Goal: Task Accomplishment & Management: Manage account settings

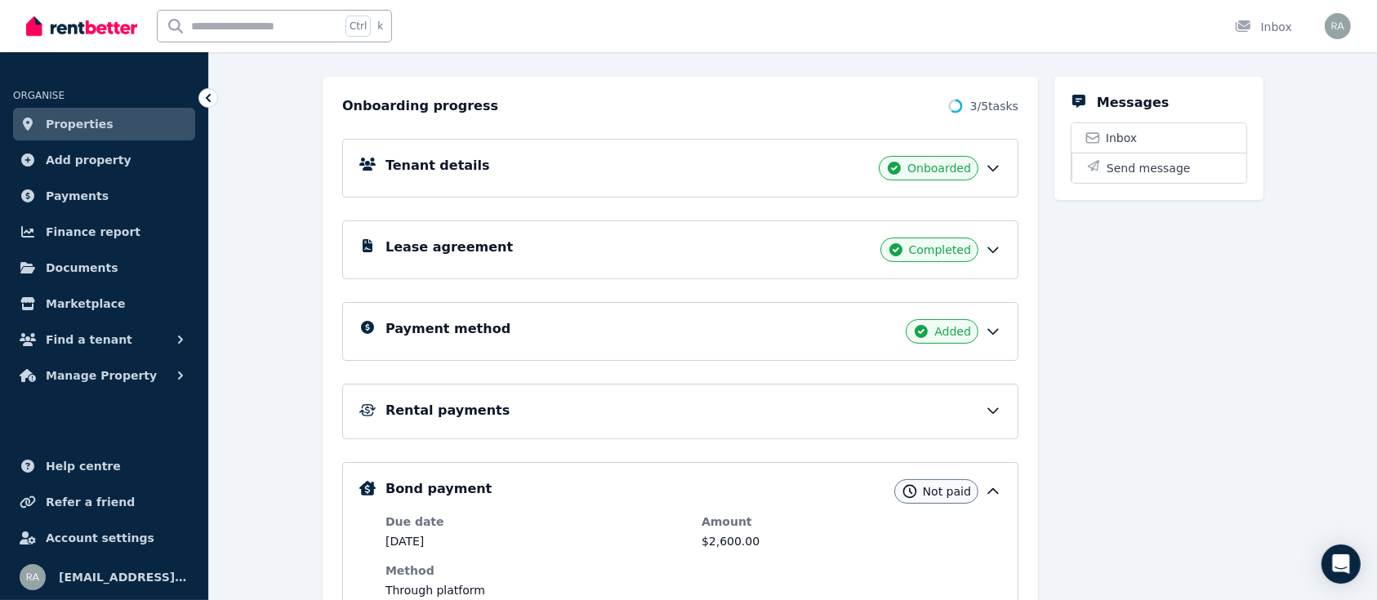
scroll to position [163, 0]
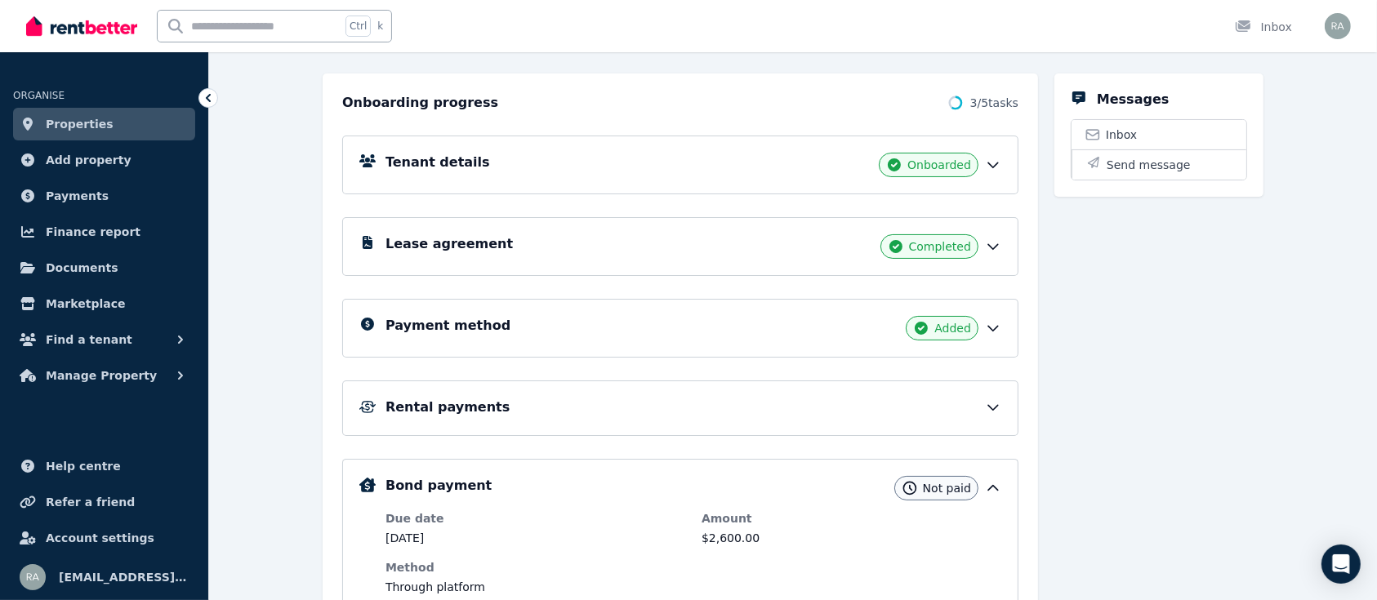
click at [996, 328] on icon at bounding box center [993, 328] width 16 height 16
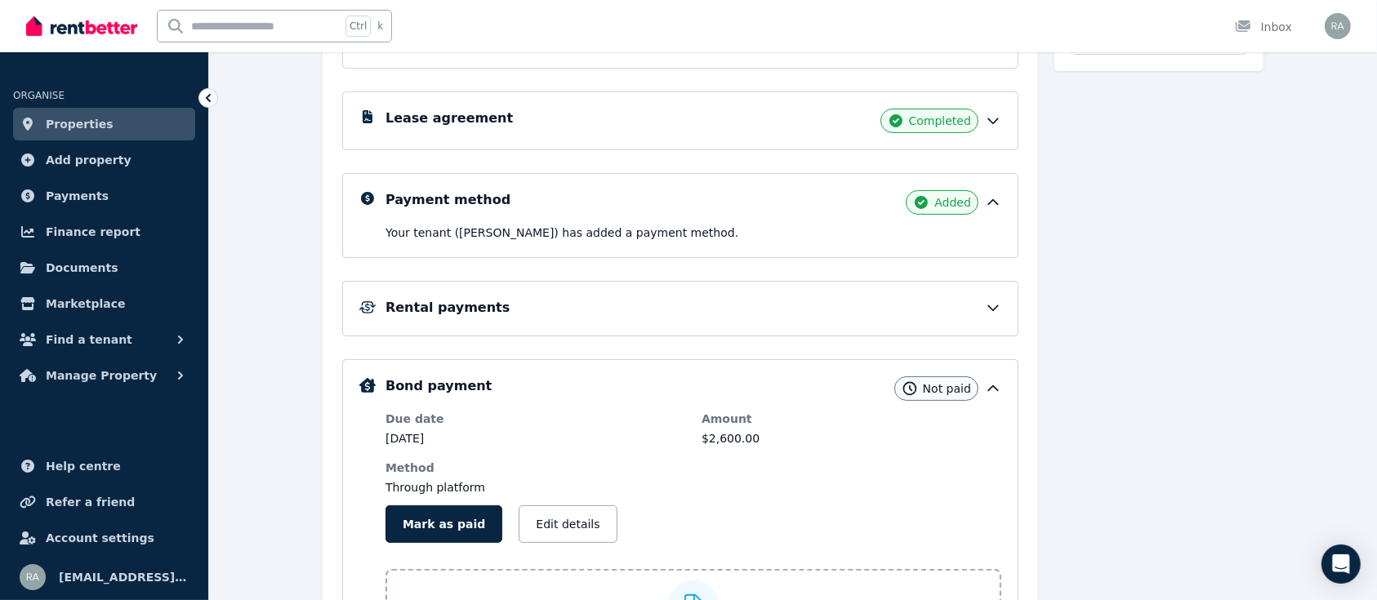
scroll to position [291, 0]
click at [982, 301] on div "Rental payments" at bounding box center [694, 306] width 616 height 20
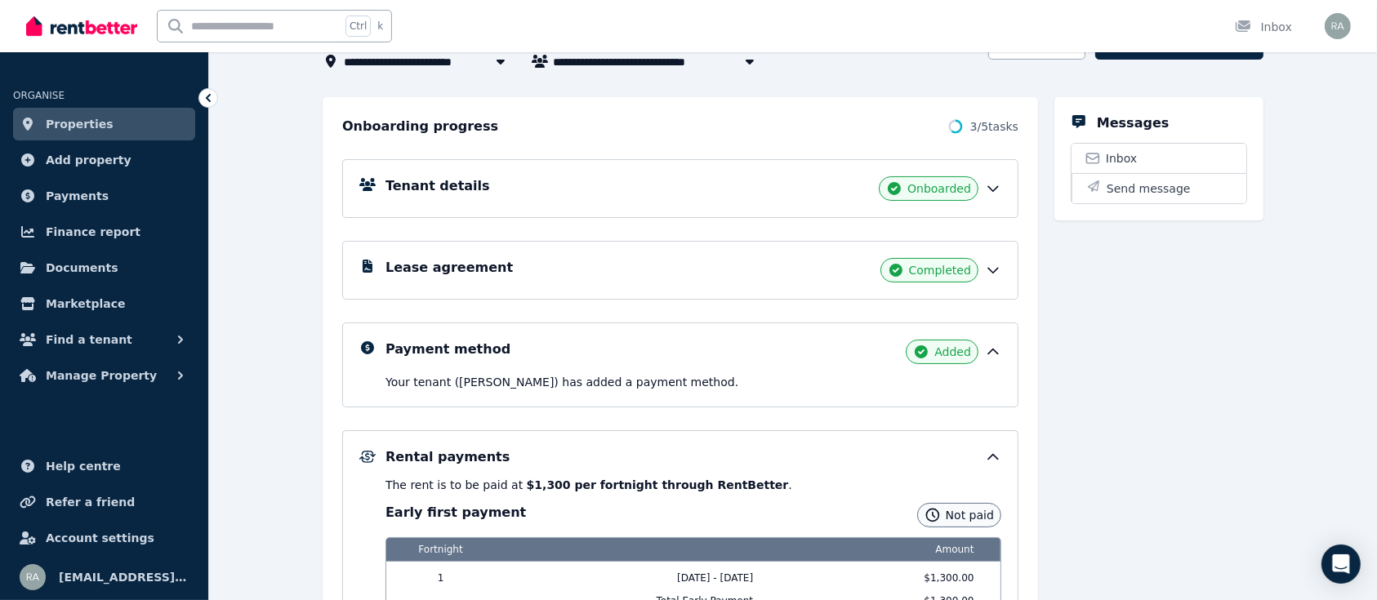
scroll to position [129, 0]
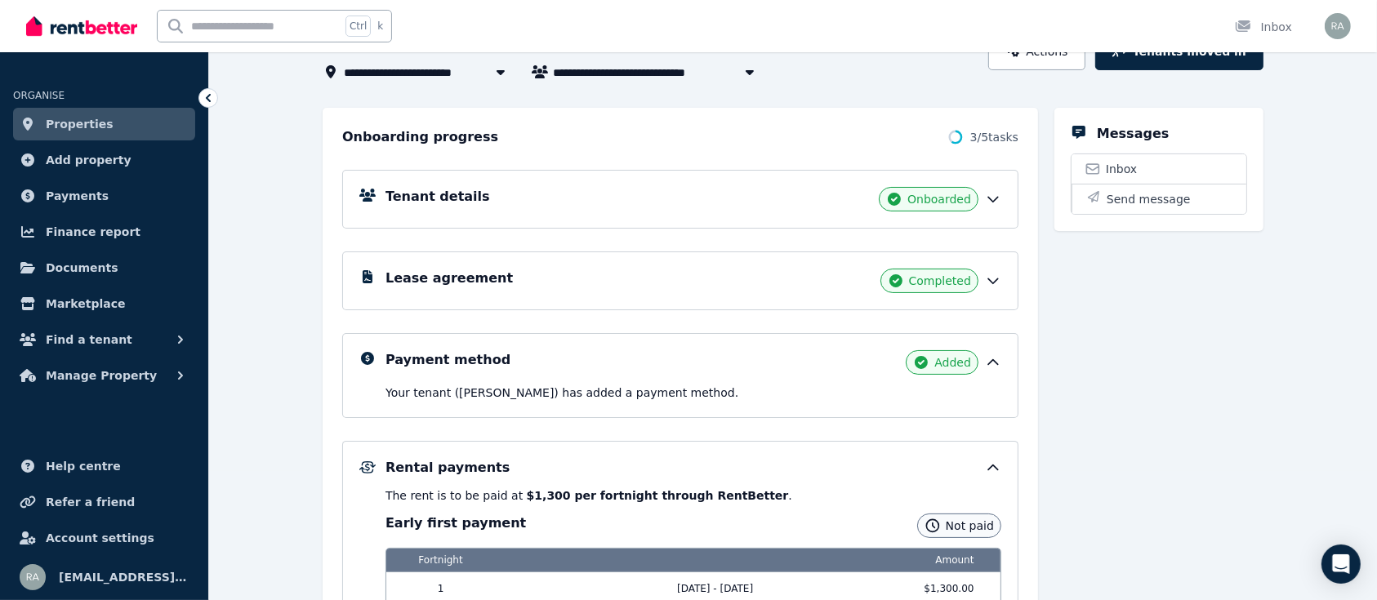
click at [994, 276] on icon at bounding box center [993, 281] width 16 height 16
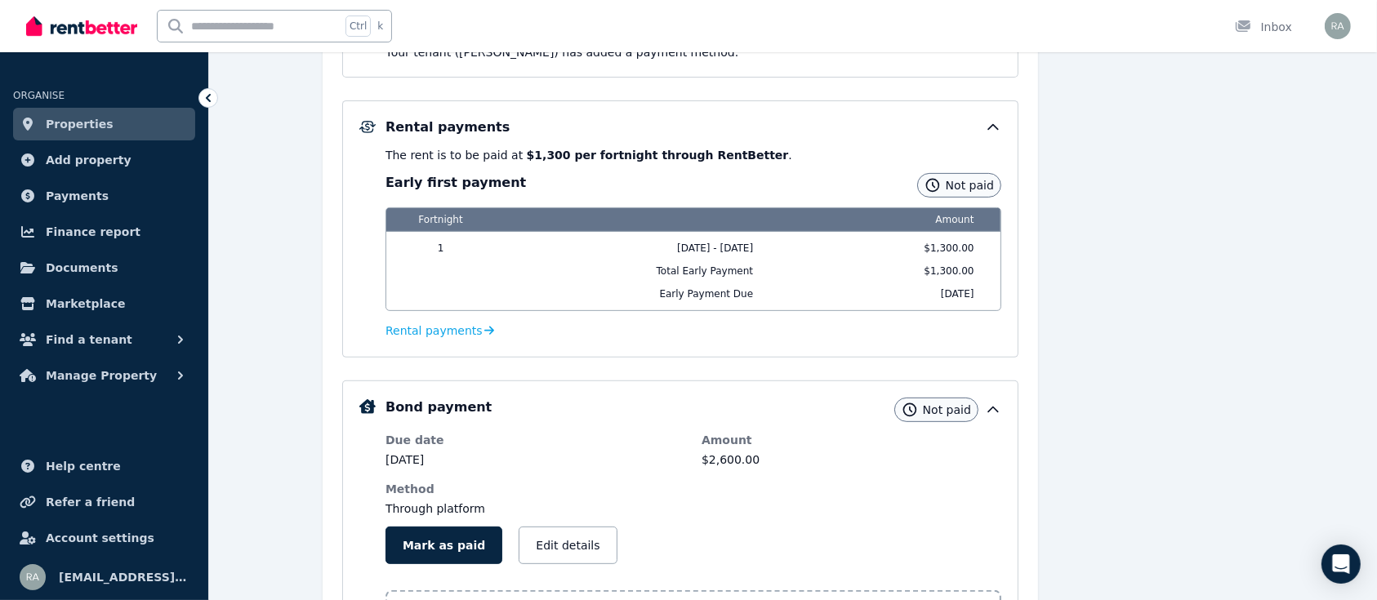
scroll to position [588, 0]
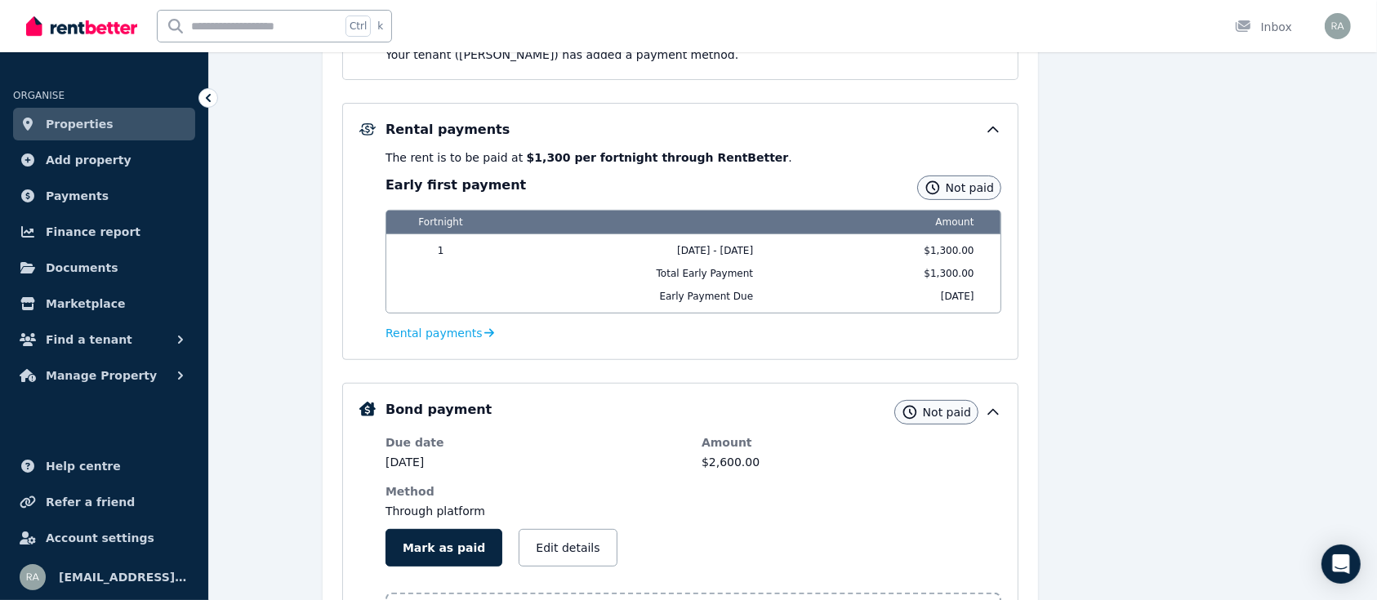
click at [1136, 358] on div "Messages Inbox Send message" at bounding box center [1158, 198] width 209 height 1099
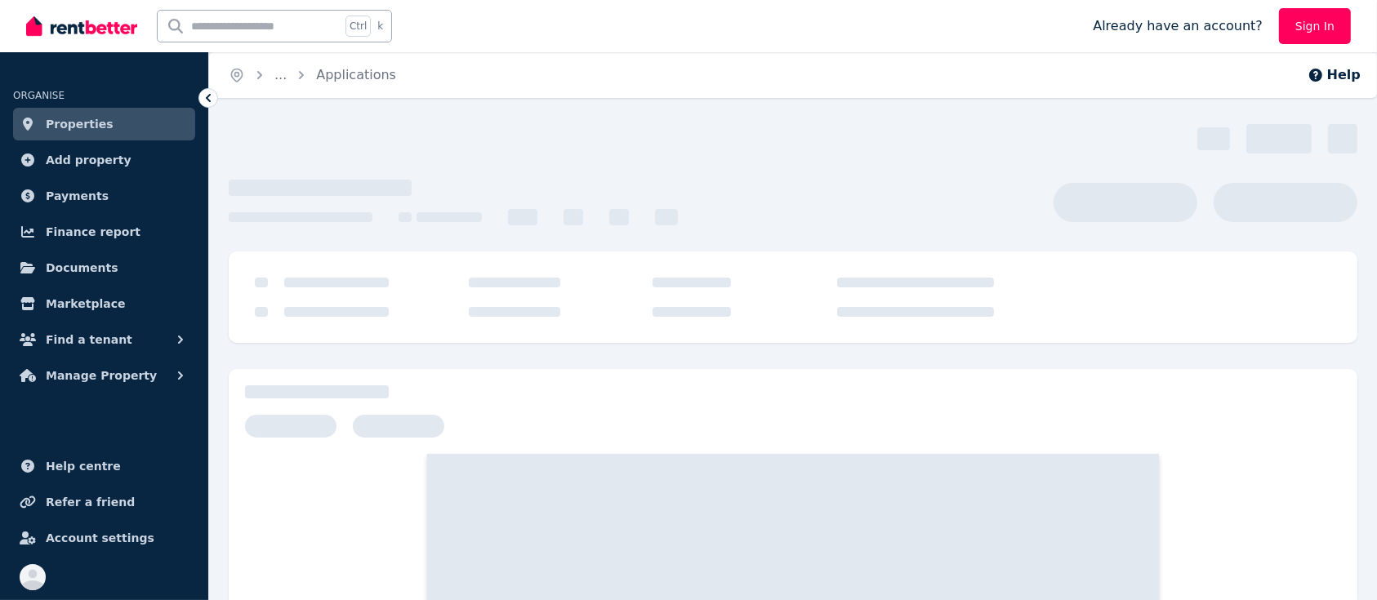
scroll to position [187, 0]
